Goal: Check status: Check status

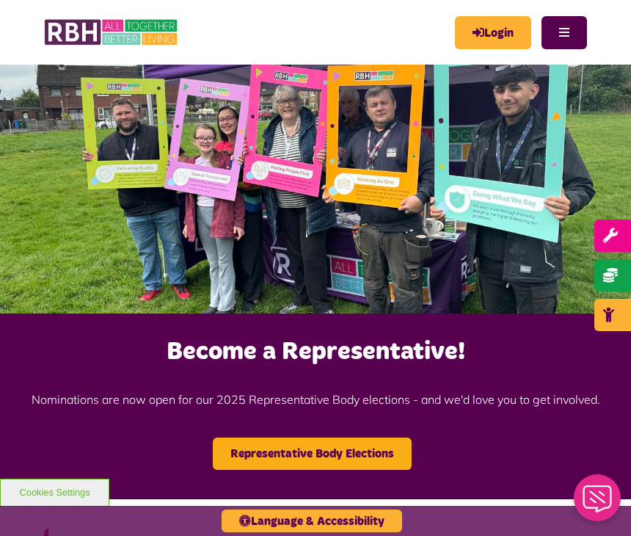
scroll to position [1, 0]
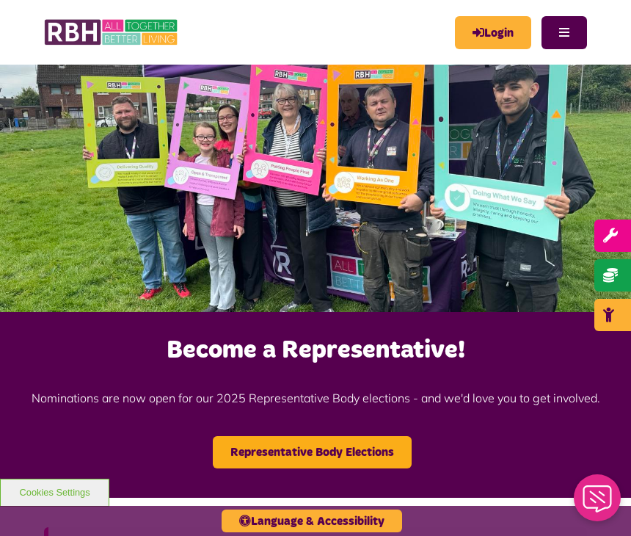
click at [495, 31] on link "Login" at bounding box center [493, 32] width 76 height 33
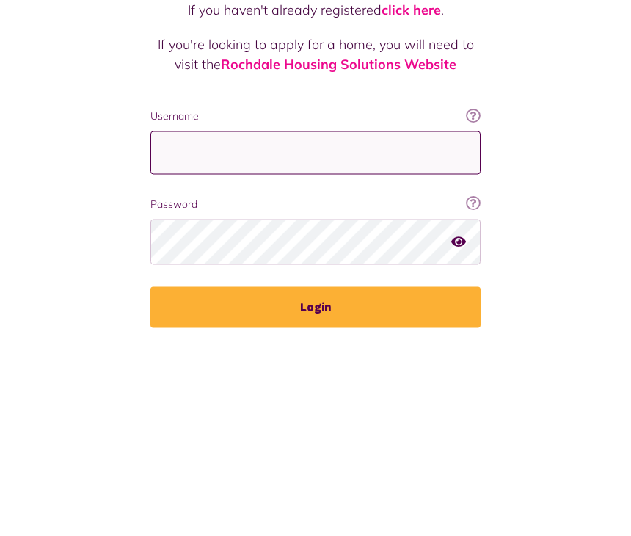
type input "**********"
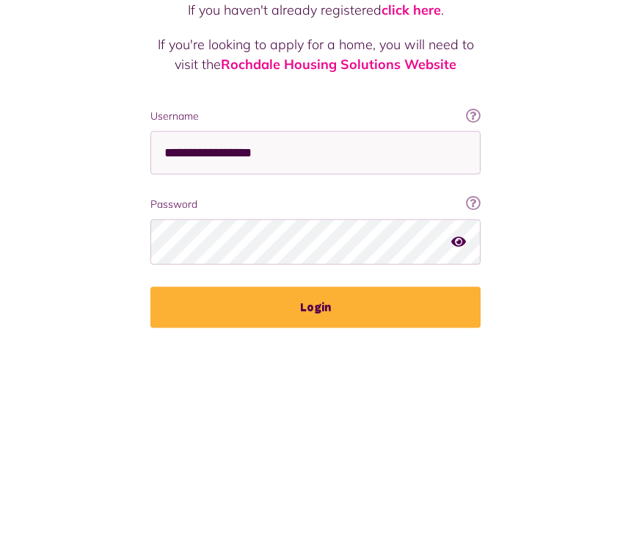
click at [316, 478] on button "Login" at bounding box center [315, 498] width 330 height 41
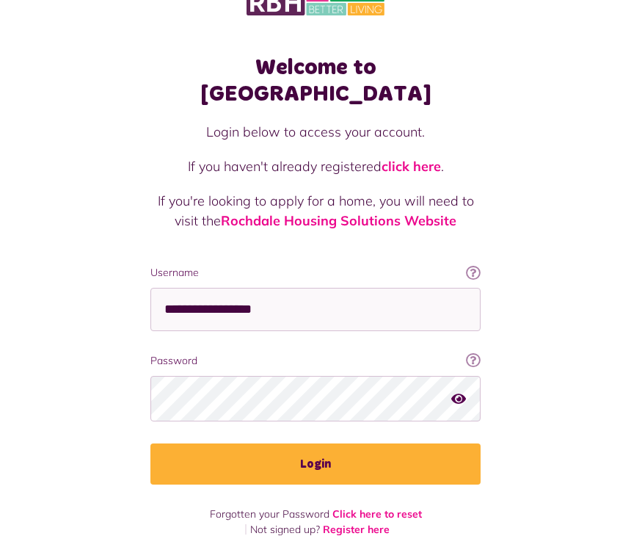
click at [296, 444] on button "Login" at bounding box center [315, 464] width 330 height 41
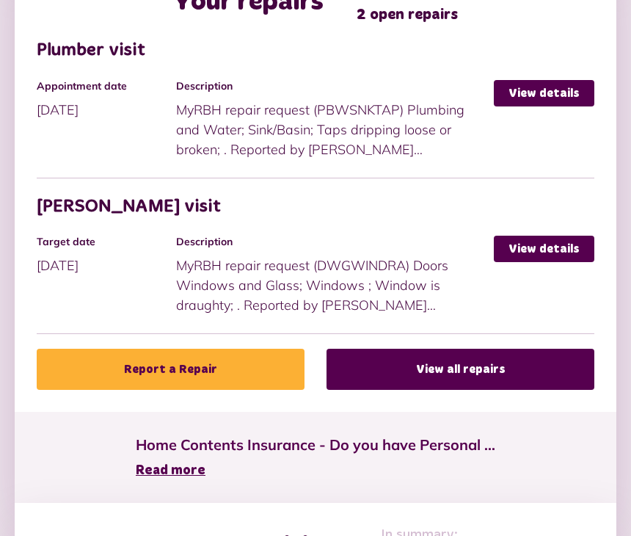
scroll to position [858, 0]
click at [447, 365] on link "View all repairs" at bounding box center [461, 369] width 268 height 41
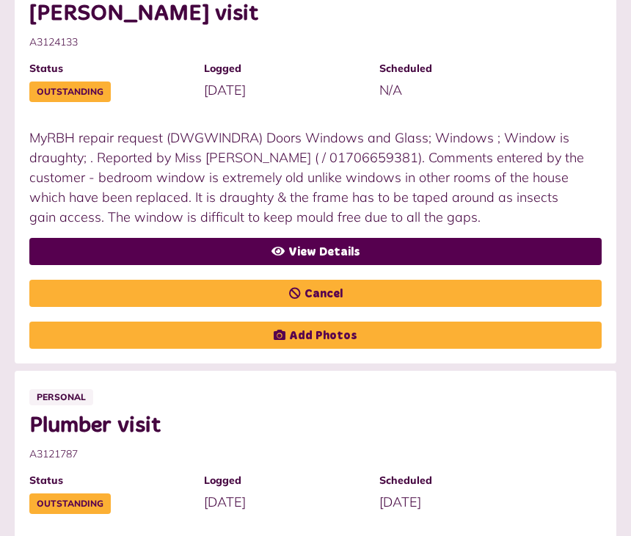
scroll to position [515, 0]
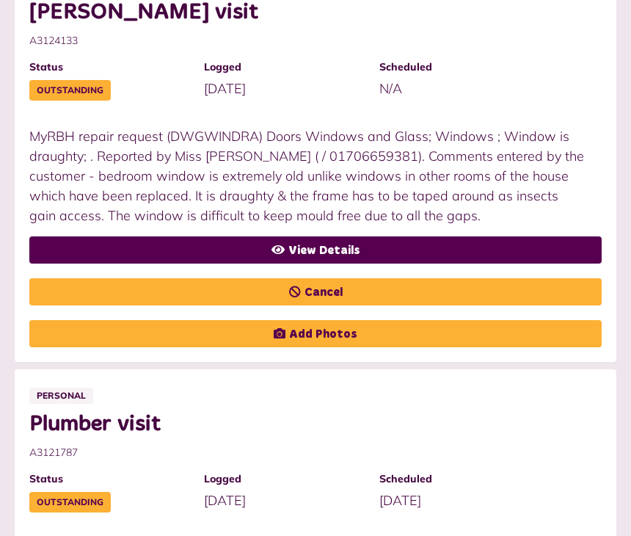
click at [385, 246] on link "View Details" at bounding box center [315, 249] width 572 height 27
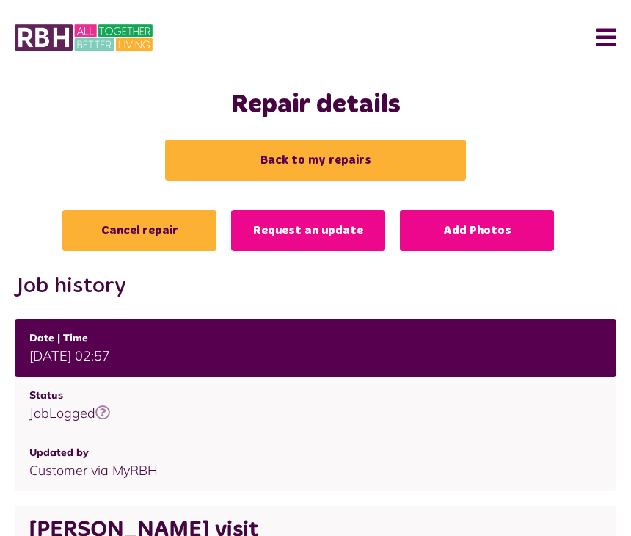
click at [291, 167] on link "Back to my repairs" at bounding box center [315, 159] width 301 height 41
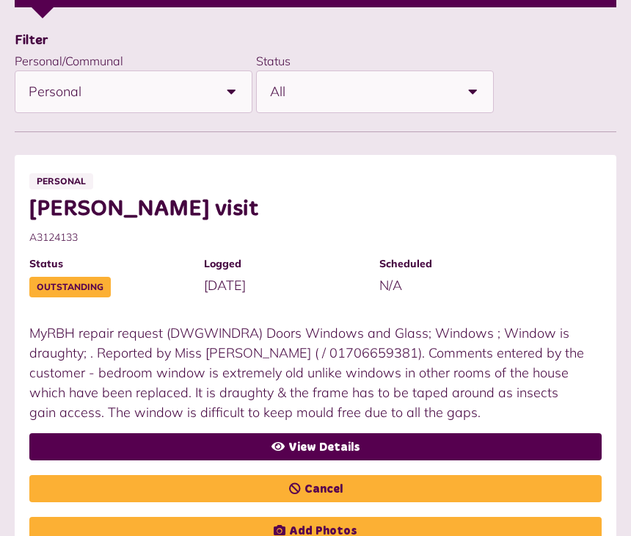
scroll to position [319, 0]
click at [315, 447] on link "View Details" at bounding box center [315, 446] width 572 height 27
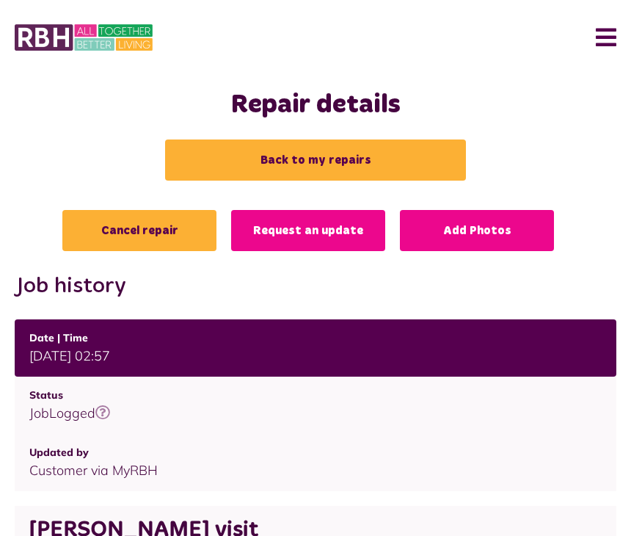
click at [288, 164] on link "Back to my repairs" at bounding box center [315, 159] width 301 height 41
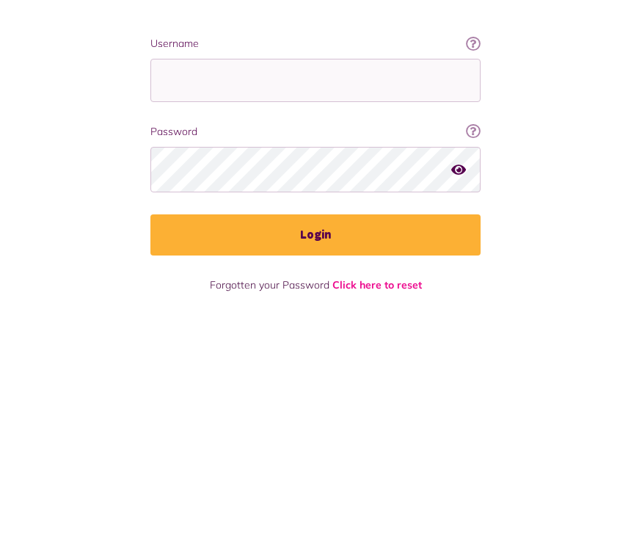
scroll to position [34, 0]
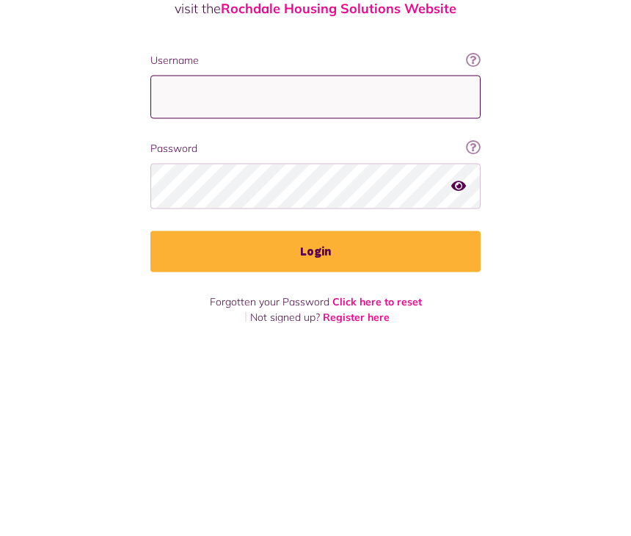
type input "**********"
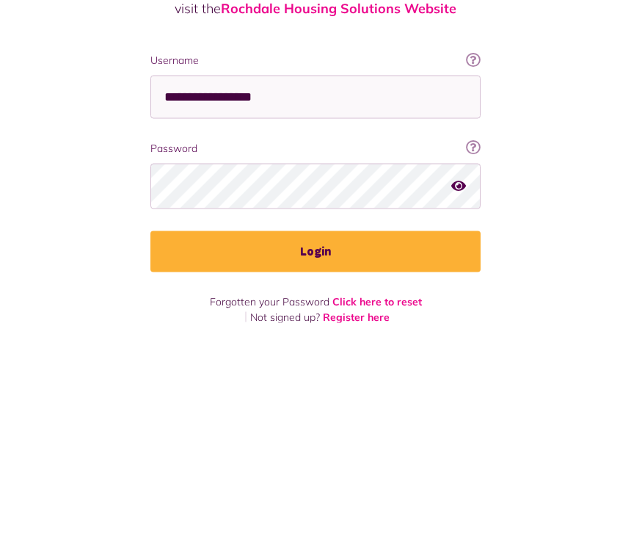
click at [316, 444] on button "Login" at bounding box center [315, 464] width 330 height 41
click at [300, 444] on button "Login" at bounding box center [315, 464] width 330 height 41
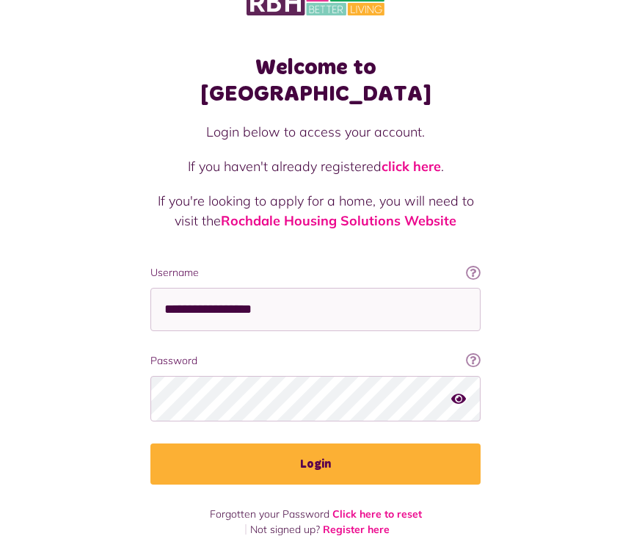
click at [255, 445] on button "Login" at bounding box center [315, 464] width 330 height 41
